Goal: Information Seeking & Learning: Learn about a topic

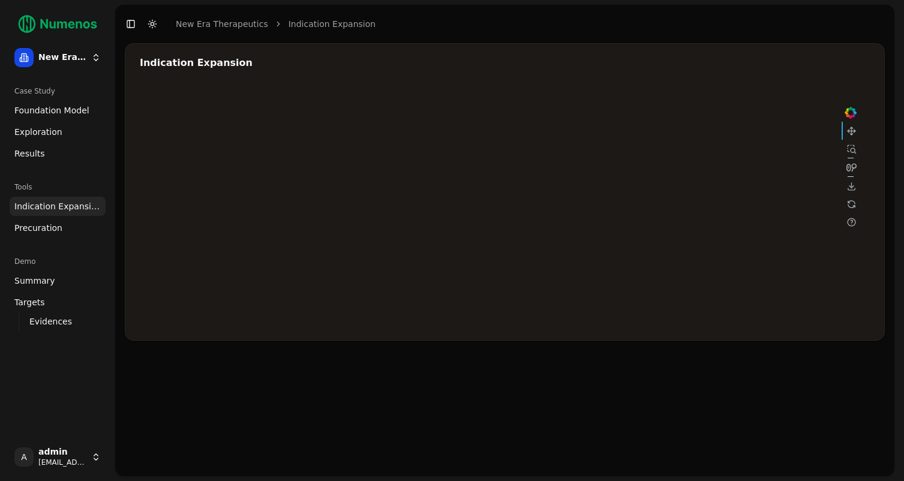
drag, startPoint x: 862, startPoint y: 228, endPoint x: 782, endPoint y: 131, distance: 125.7
click at [782, 131] on div at bounding box center [505, 206] width 730 height 240
click at [721, 342] on div "Indication Expansion" at bounding box center [504, 259] width 779 height 433
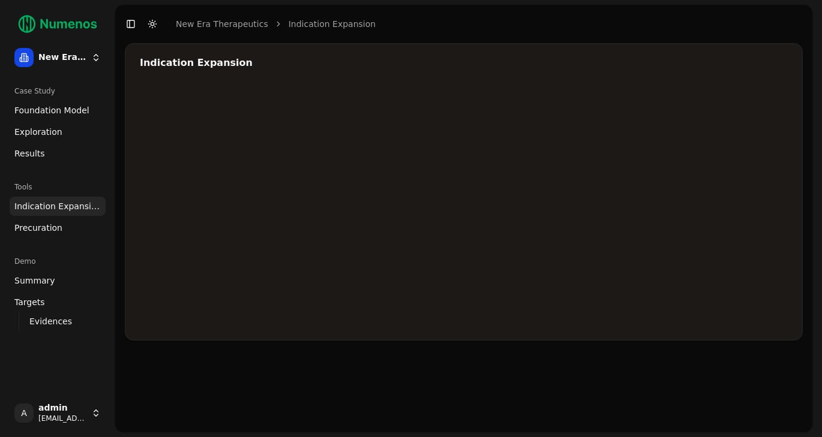
click at [727, 179] on div at bounding box center [500, 206] width 720 height 240
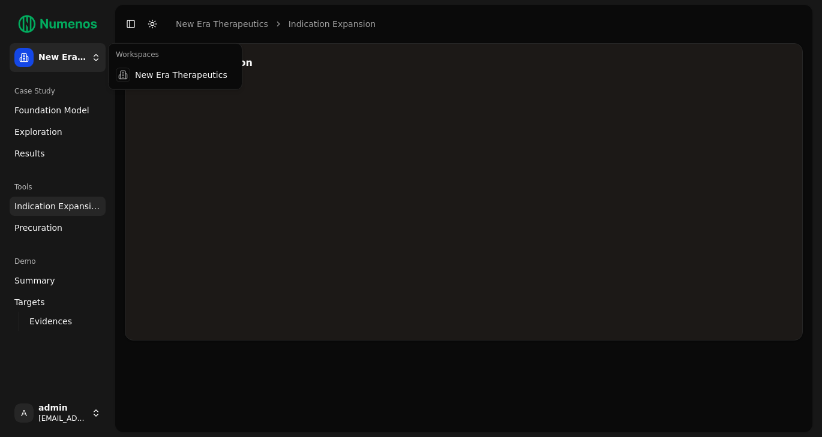
click at [88, 70] on html "New Era Therapeutics Case Study Foundation Model Exploration Results Tools Indi…" at bounding box center [411, 218] width 822 height 437
click at [88, 68] on html "New Era Therapeutics Case Study Foundation Model Exploration Results Tools Indi…" at bounding box center [411, 218] width 822 height 437
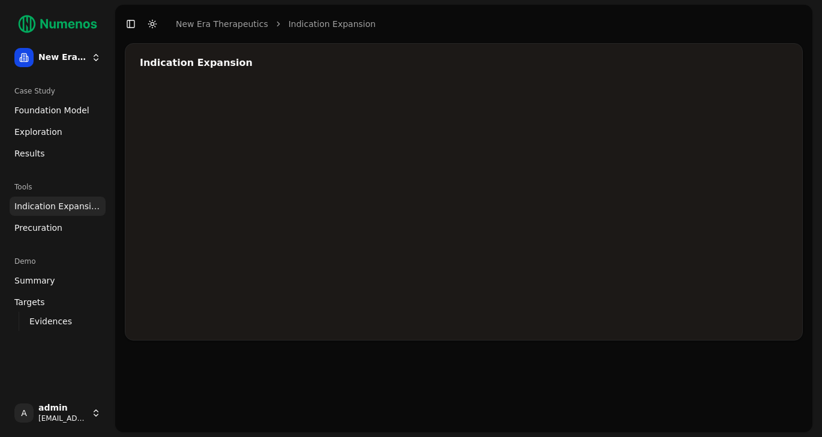
click at [652, 182] on div at bounding box center [500, 206] width 720 height 240
click at [723, 177] on div at bounding box center [500, 206] width 720 height 240
click at [642, 180] on div at bounding box center [500, 206] width 720 height 240
click at [562, 205] on div at bounding box center [500, 206] width 720 height 240
click at [574, 205] on div at bounding box center [500, 206] width 720 height 240
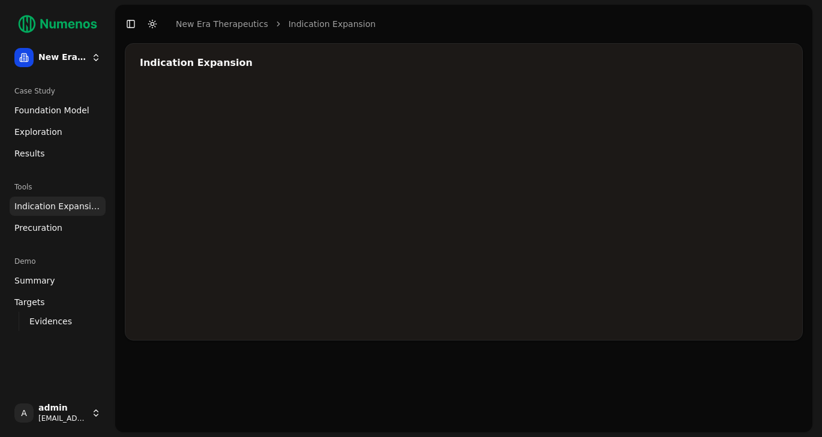
click at [51, 110] on span "Foundation Model" at bounding box center [51, 110] width 75 height 12
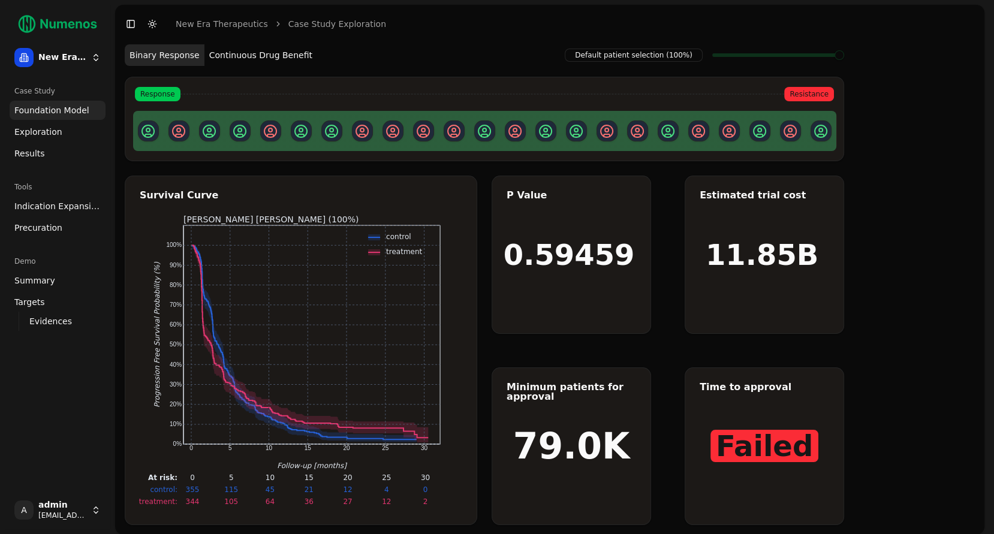
click at [274, 57] on button "Continuous Drug Benefit" at bounding box center [260, 55] width 113 height 22
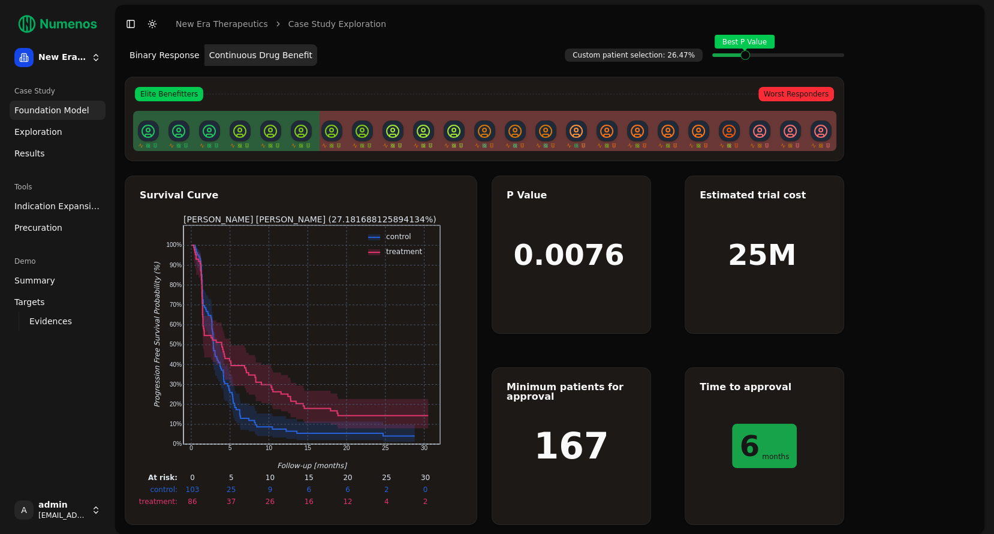
click at [754, 56] on span at bounding box center [754, 55] width 1 height 5
click at [43, 130] on span "Exploration" at bounding box center [38, 132] width 48 height 12
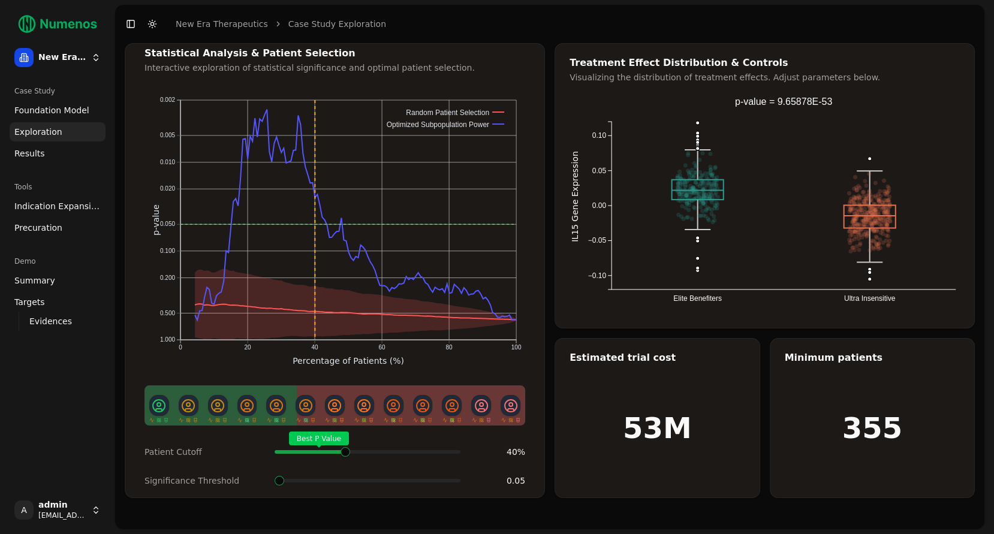
click at [458, 450] on span at bounding box center [458, 452] width 1 height 5
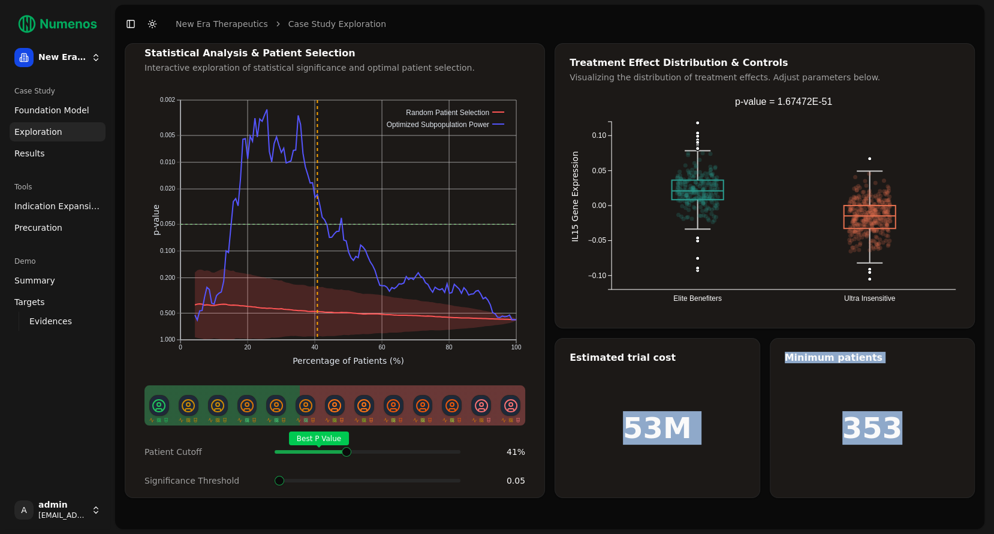
drag, startPoint x: 637, startPoint y: 430, endPoint x: 925, endPoint y: 430, distance: 287.2
click at [903, 430] on div "Estimated trial cost 53M Minimum patients 353" at bounding box center [765, 418] width 420 height 160
click at [344, 452] on span at bounding box center [344, 452] width 1 height 5
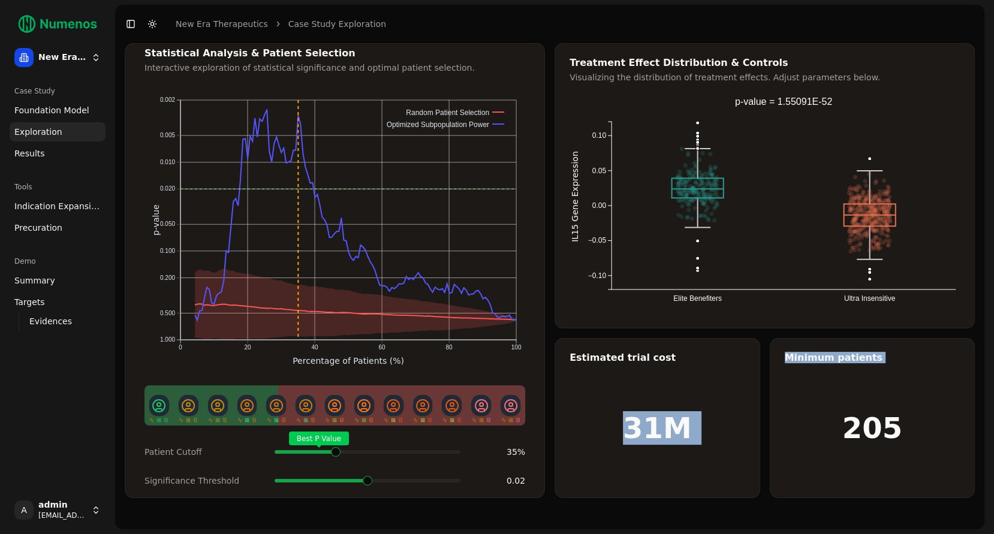
click at [372, 478] on span at bounding box center [368, 481] width 10 height 10
click at [661, 438] on h1 "31M" at bounding box center [657, 428] width 69 height 29
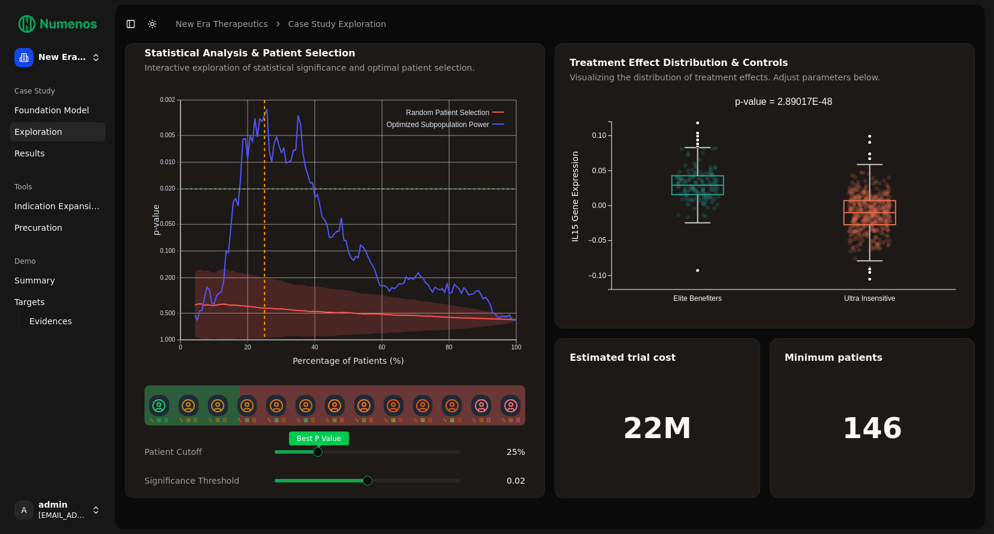
click at [332, 450] on span at bounding box center [332, 452] width 1 height 5
click at [33, 207] on span "Indication Expansion" at bounding box center [57, 206] width 86 height 12
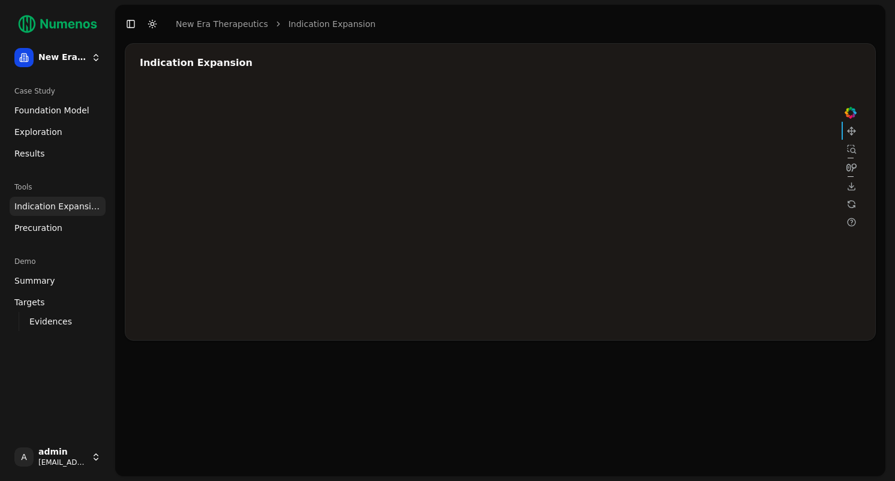
click at [641, 191] on div at bounding box center [500, 206] width 720 height 240
